Goal: Task Accomplishment & Management: Manage account settings

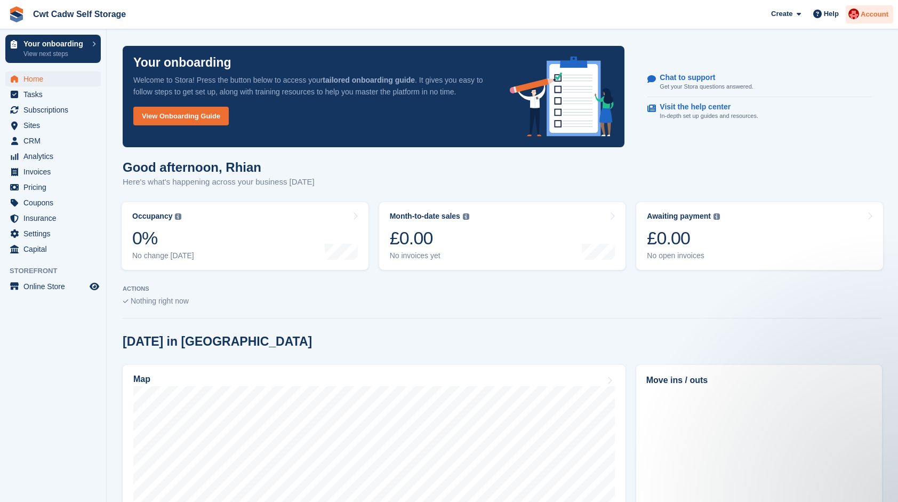
click at [869, 18] on span "Account" at bounding box center [874, 14] width 28 height 11
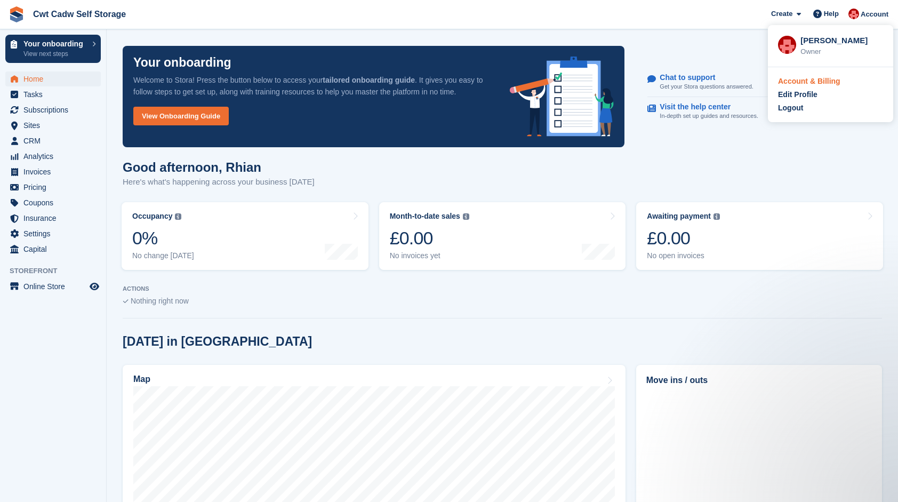
click at [801, 81] on div "Account & Billing" at bounding box center [809, 81] width 62 height 11
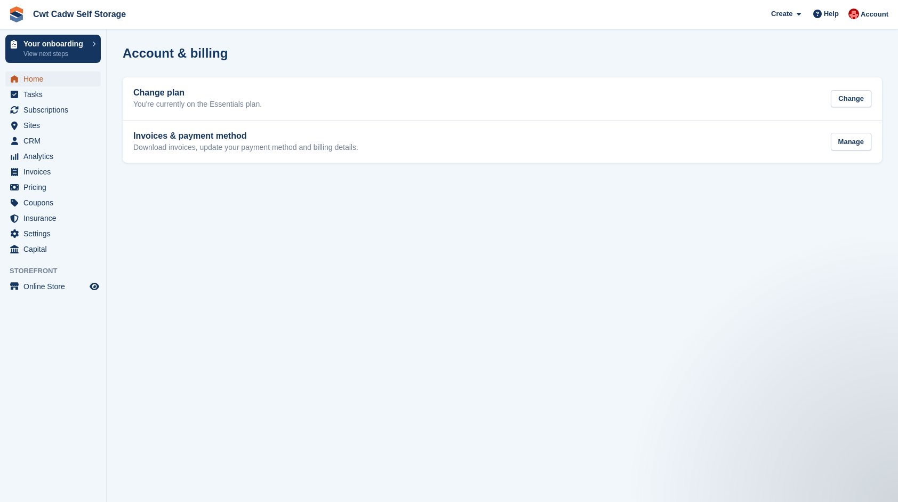
click at [45, 80] on span "Home" at bounding box center [55, 78] width 64 height 15
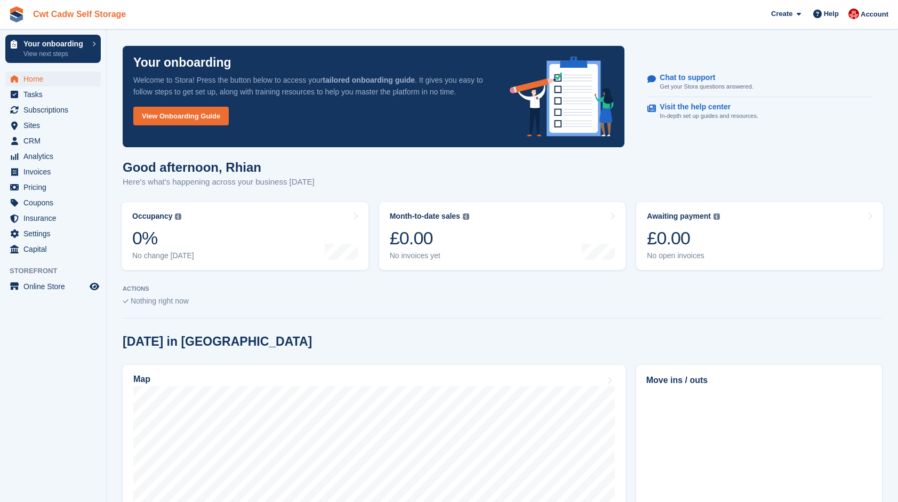
click at [68, 13] on link "Cwt Cadw Self Storage" at bounding box center [79, 14] width 101 height 18
click at [867, 19] on span "Account" at bounding box center [874, 14] width 28 height 11
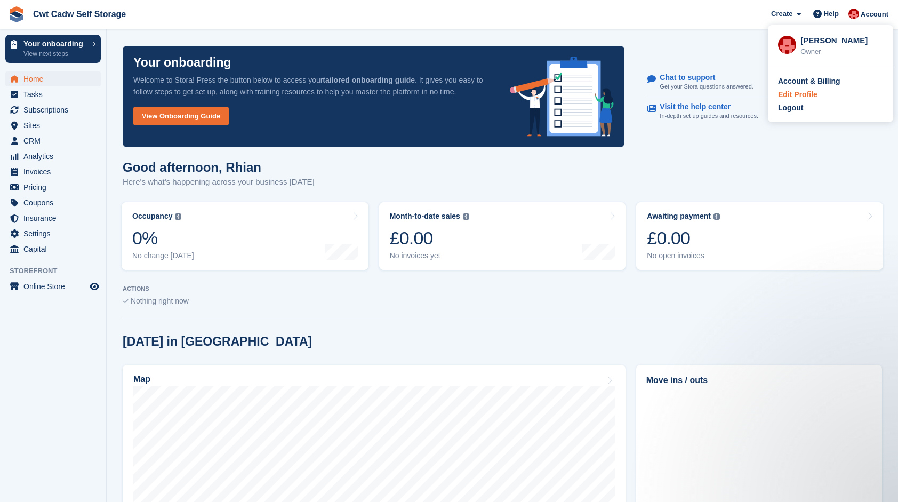
click at [809, 94] on div "Edit Profile" at bounding box center [797, 94] width 39 height 11
